Goal: Find specific page/section: Find specific page/section

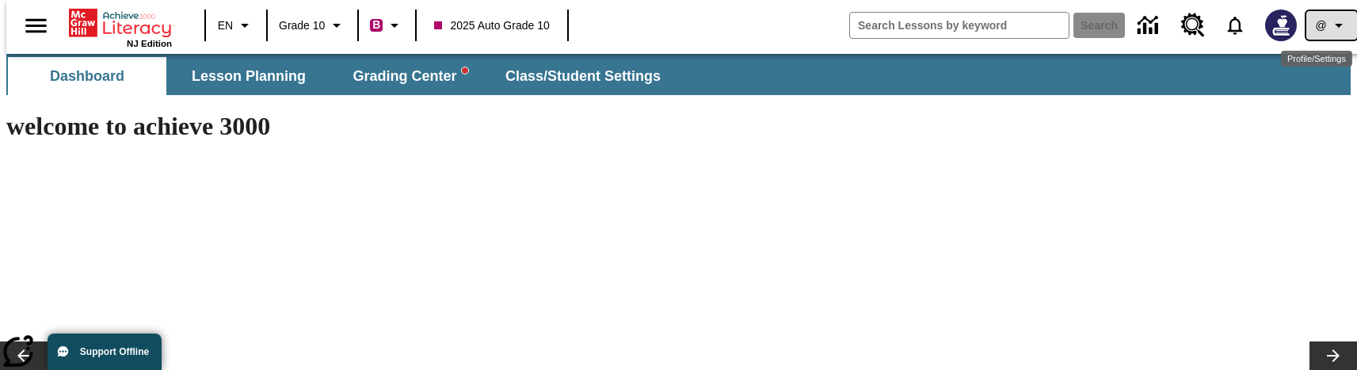
click at [1315, 30] on span "@" at bounding box center [1320, 25] width 11 height 17
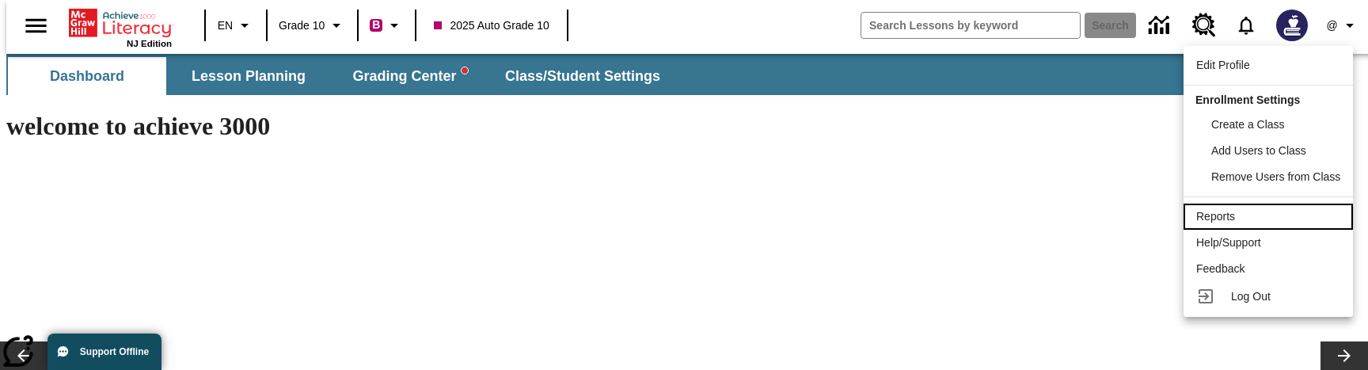
click at [1235, 211] on span "Reports" at bounding box center [1216, 216] width 39 height 13
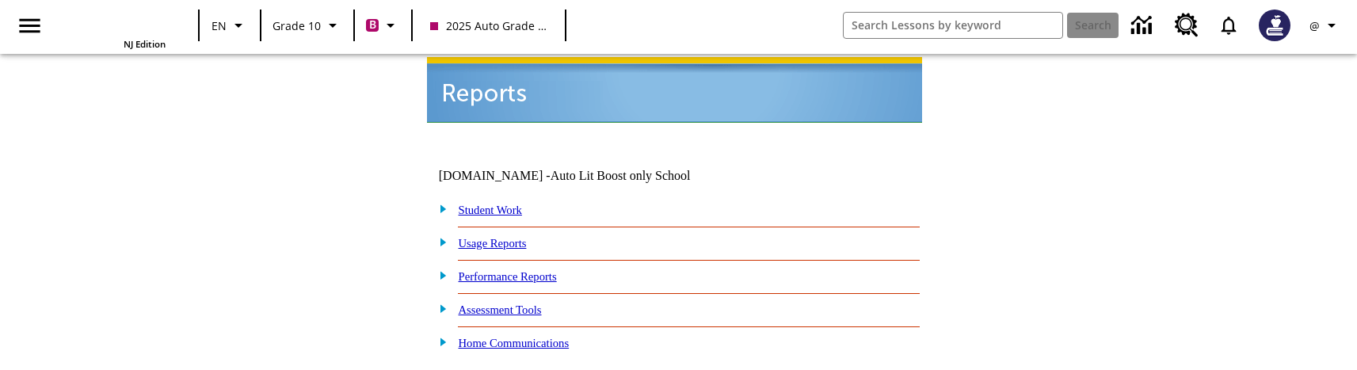
scroll to position [25, 0]
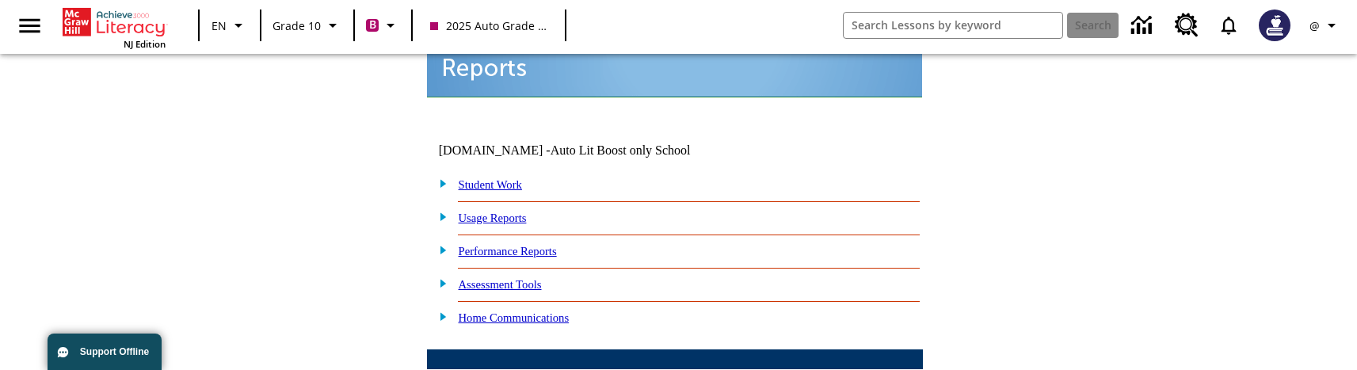
click at [535, 245] on link "Performance Reports" at bounding box center [508, 251] width 98 height 13
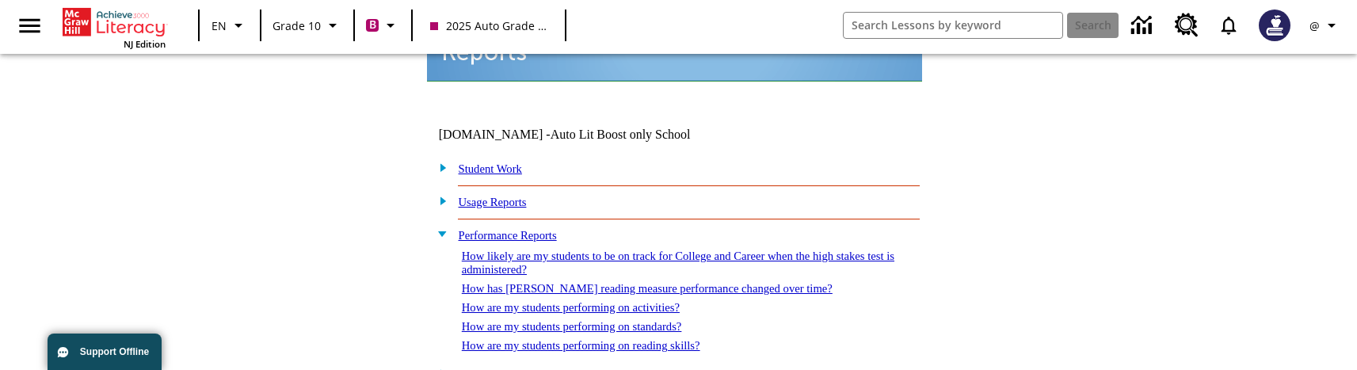
scroll to position [63, 0]
